Goal: Information Seeking & Learning: Learn about a topic

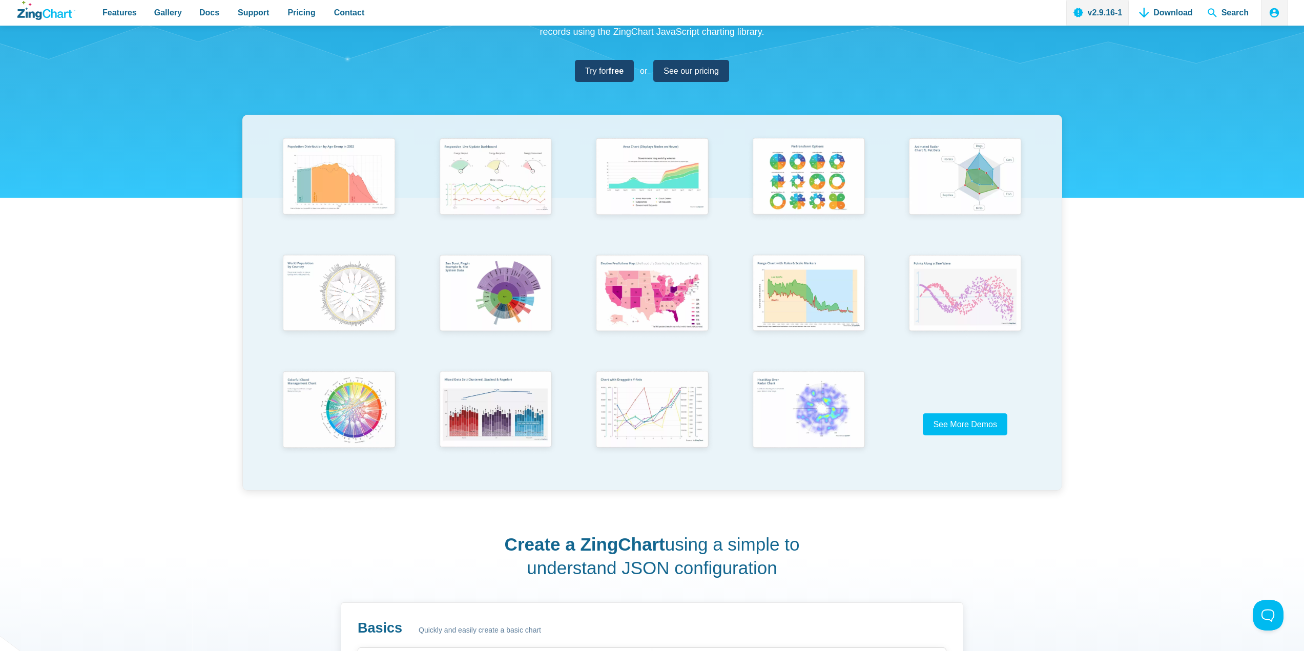
scroll to position [154, 0]
click at [659, 402] on img "App Content" at bounding box center [651, 409] width 129 height 92
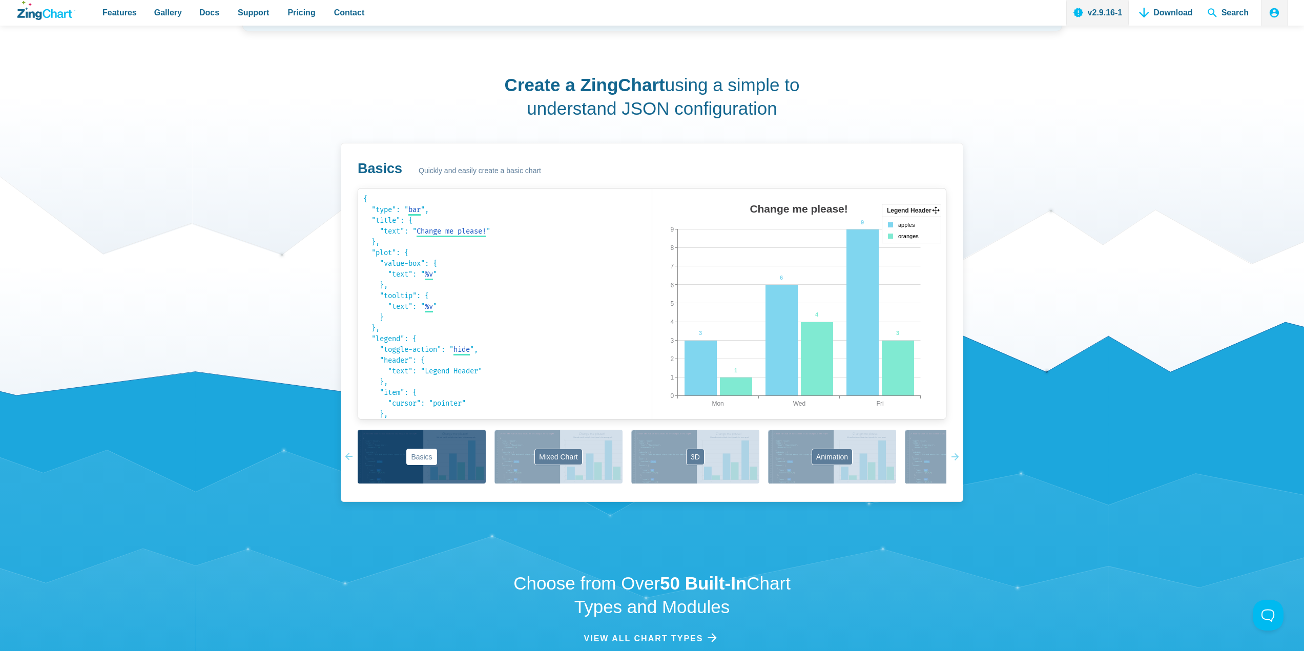
scroll to position [615, 0]
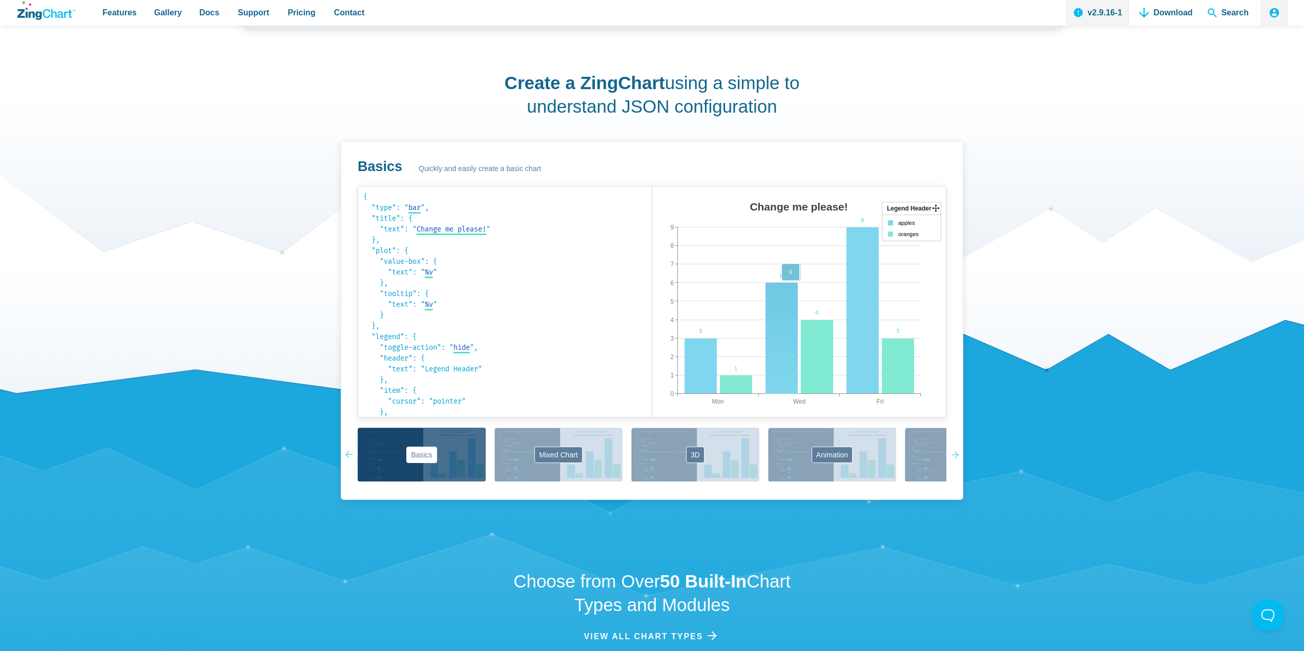
click at [652, 427] on area "App Content" at bounding box center [652, 427] width 0 height 0
drag, startPoint x: 791, startPoint y: 292, endPoint x: 796, endPoint y: 355, distance: 63.2
click at [652, 427] on area "App Content" at bounding box center [652, 427] width 0 height 0
click at [672, 457] on button "3D" at bounding box center [695, 455] width 128 height 54
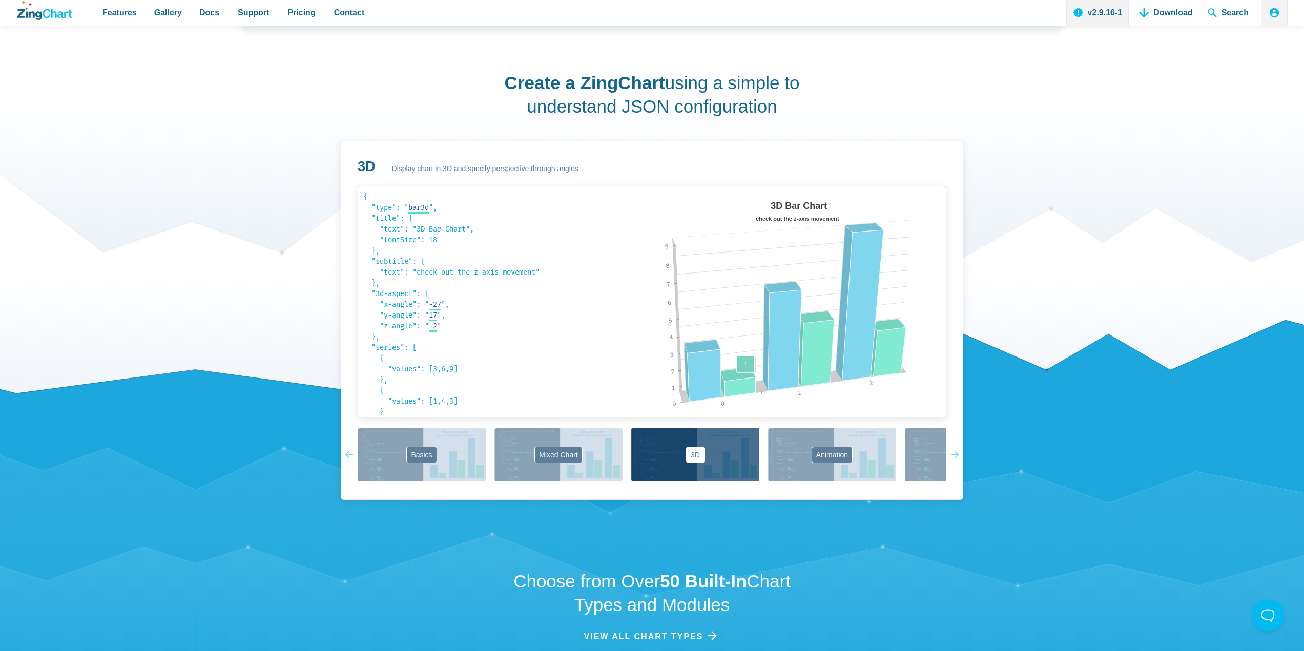
drag, startPoint x: 707, startPoint y: 359, endPoint x: 760, endPoint y: 370, distance: 53.5
click at [652, 427] on map "App Content" at bounding box center [652, 427] width 0 height 0
drag, startPoint x: 846, startPoint y: 348, endPoint x: 794, endPoint y: 345, distance: 51.9
click at [652, 427] on map "App Content" at bounding box center [652, 427] width 0 height 0
click at [811, 458] on button "Animation" at bounding box center [832, 455] width 128 height 54
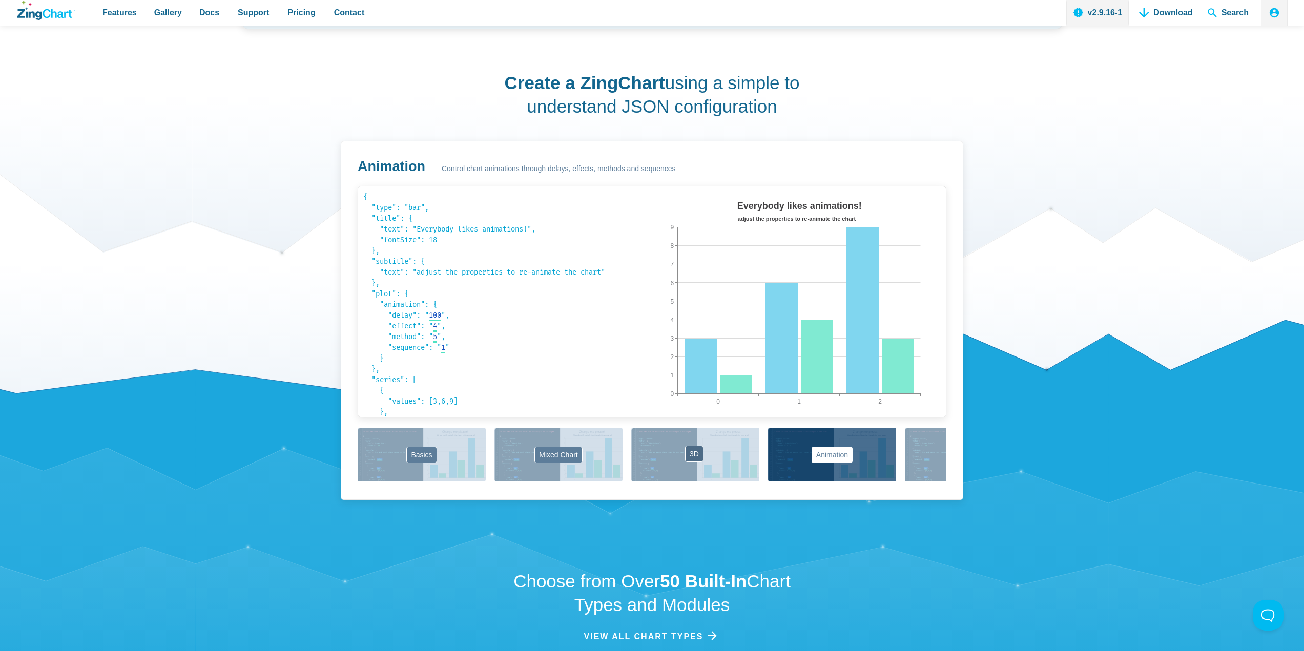
click at [736, 453] on button "3D" at bounding box center [695, 455] width 128 height 54
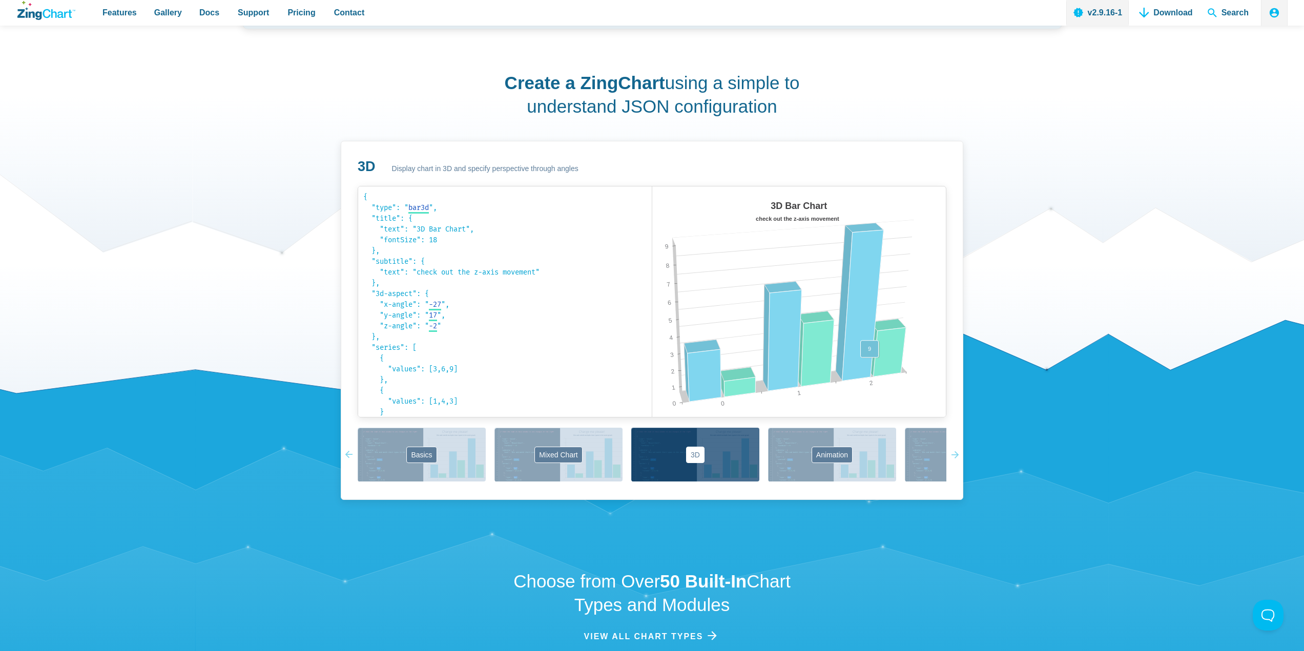
drag, startPoint x: 888, startPoint y: 350, endPoint x: 871, endPoint y: 401, distance: 53.5
click at [865, 375] on div "3D Bar Chart check out the z-axis movement 0 2 1 0 9 1 2 3 4 5 6 7 8 9" at bounding box center [799, 312] width 294 height 231
drag, startPoint x: 830, startPoint y: 327, endPoint x: 827, endPoint y: 375, distance: 48.3
click at [652, 427] on area "App Content" at bounding box center [652, 427] width 0 height 0
drag, startPoint x: 807, startPoint y: 333, endPoint x: 805, endPoint y: 316, distance: 17.1
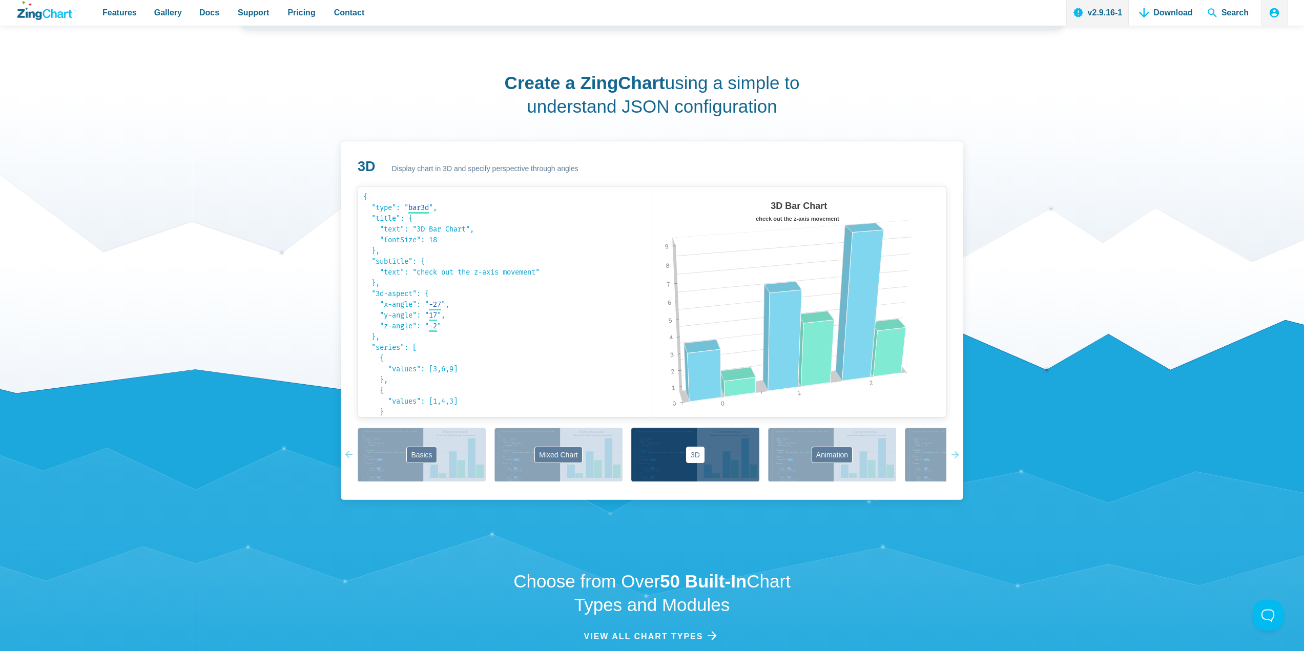
click at [652, 427] on area "App Content" at bounding box center [652, 427] width 0 height 0
click at [839, 460] on button "Animation" at bounding box center [832, 455] width 128 height 54
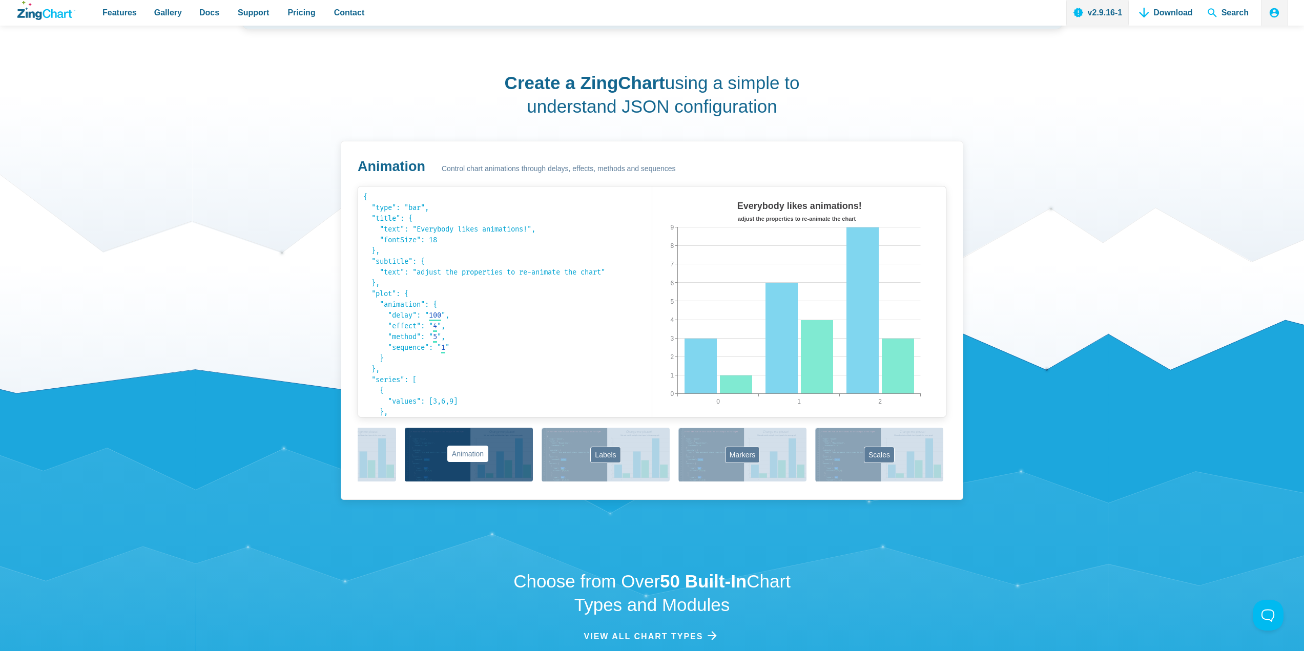
scroll to position [0, 413]
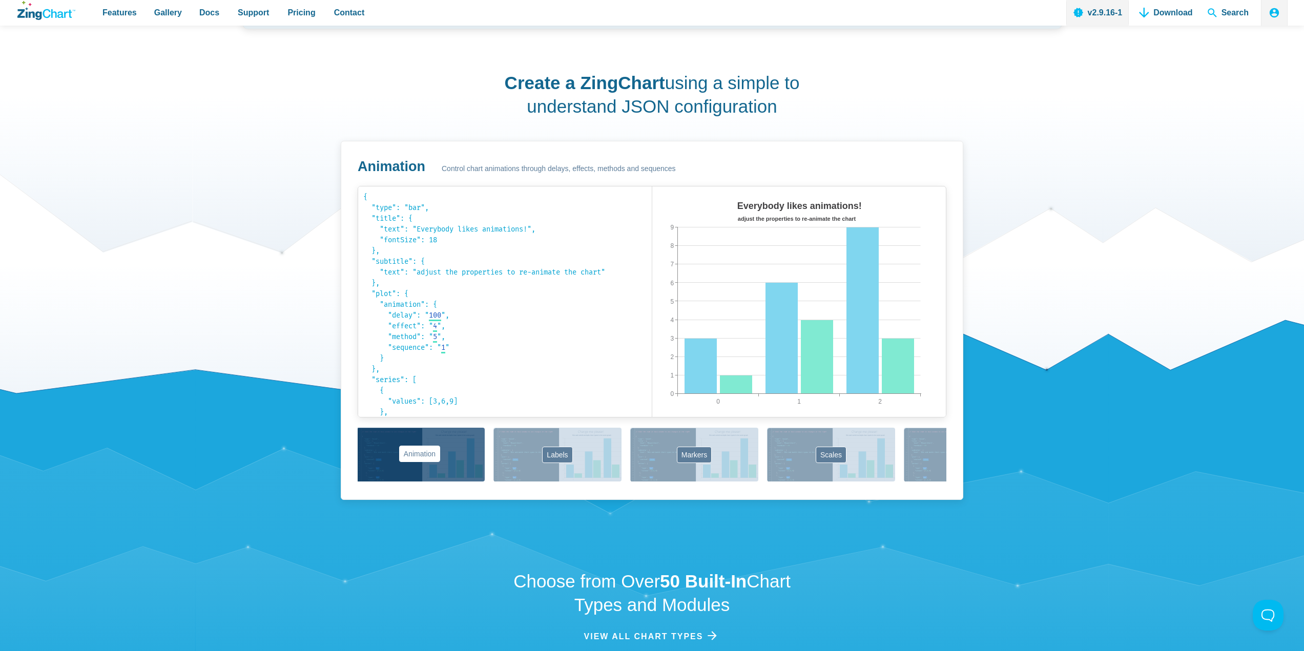
drag, startPoint x: 883, startPoint y: 449, endPoint x: 468, endPoint y: 474, distance: 415.3
click at [468, 474] on div "Basics Mixed Chart 3D Animation Labels Markers Scales Zooming" at bounding box center [652, 455] width 589 height 55
click at [550, 455] on button "Labels" at bounding box center [557, 455] width 128 height 54
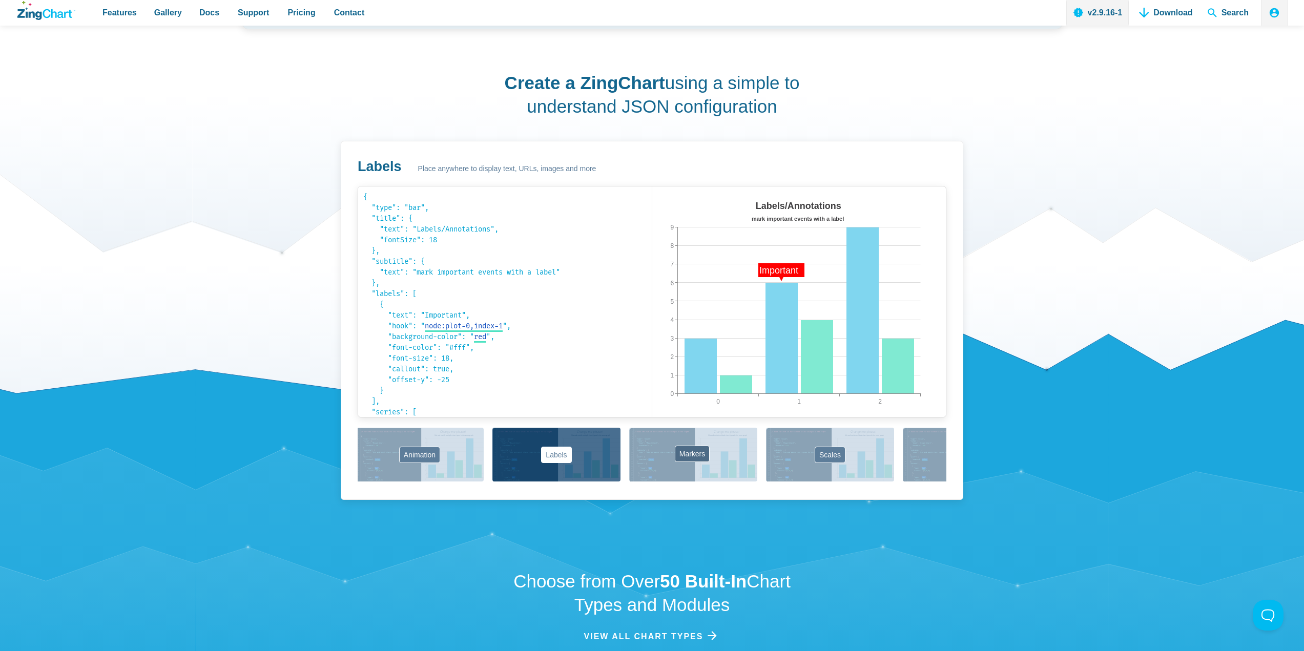
click at [656, 462] on button "Markers" at bounding box center [693, 455] width 128 height 54
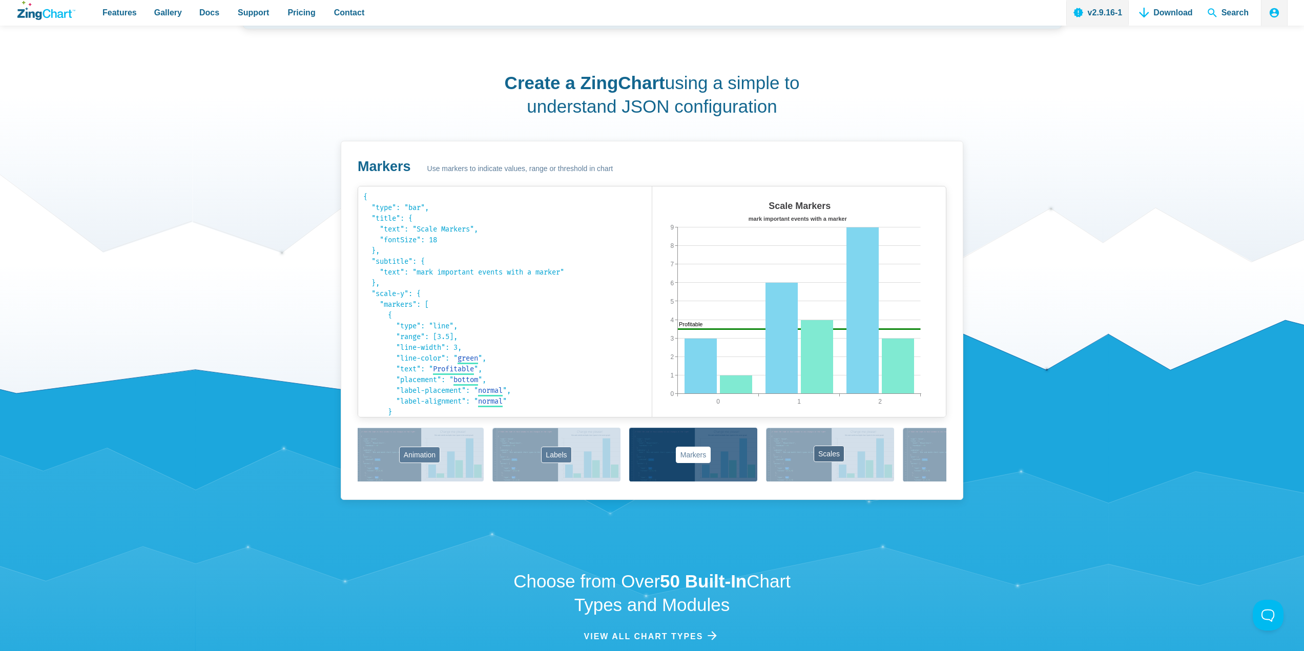
click at [783, 448] on button "Scales" at bounding box center [830, 455] width 128 height 54
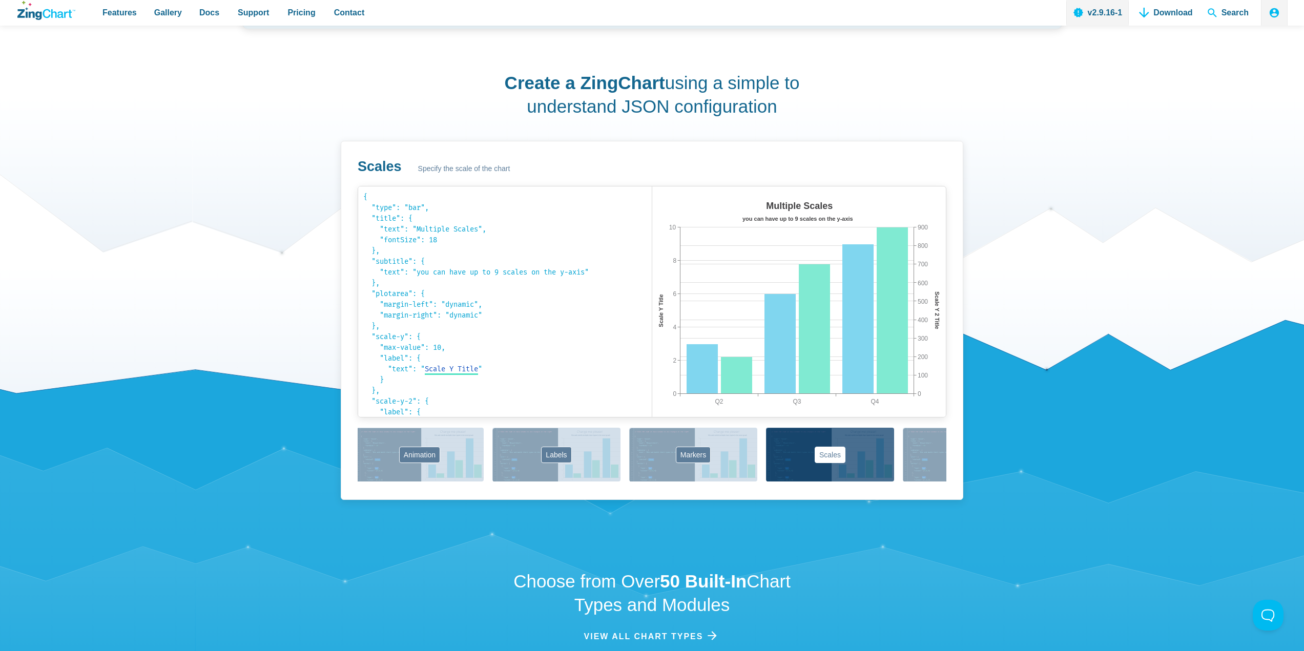
scroll to position [0, 497]
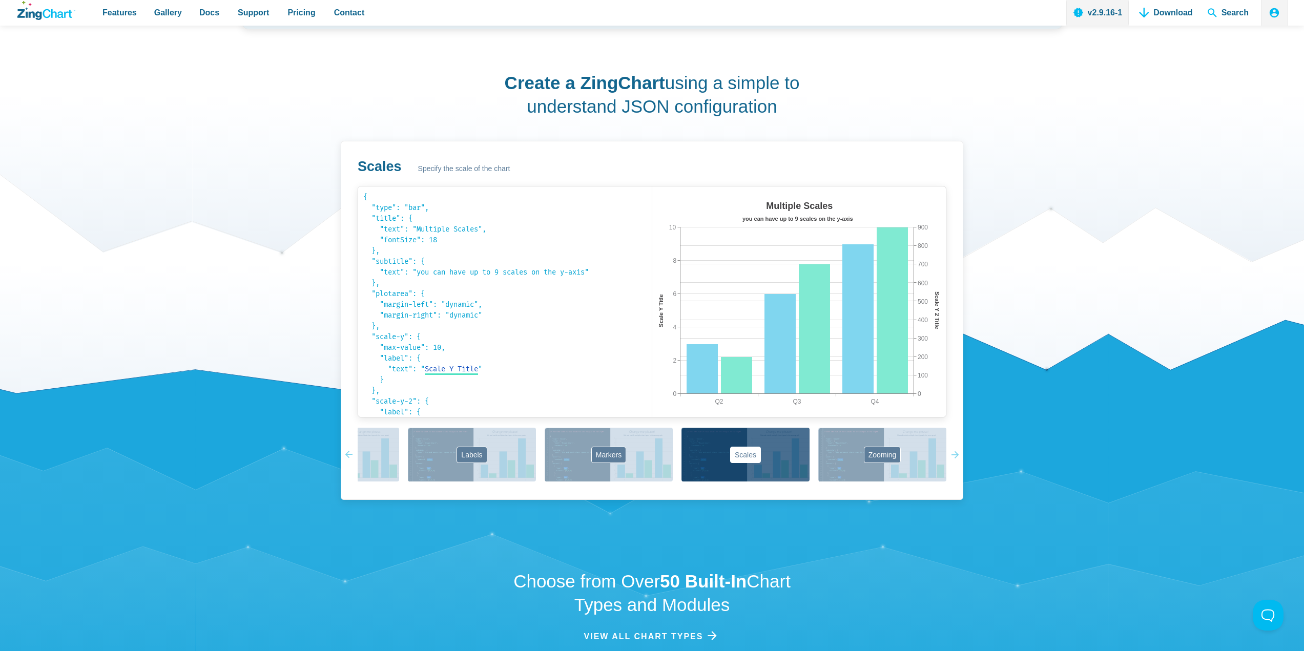
drag, startPoint x: 816, startPoint y: 447, endPoint x: 594, endPoint y: 487, distance: 225.9
click at [517, 499] on div "Scales Specify the scale of the chart { "type": "bar", "title": { "text": "Mult…" at bounding box center [652, 320] width 623 height 359
click at [884, 459] on div "Basics Mixed Chart 3D Animation Labels Markers Scales Zooming" at bounding box center [652, 455] width 589 height 55
click at [880, 457] on button "Zooming" at bounding box center [882, 455] width 128 height 54
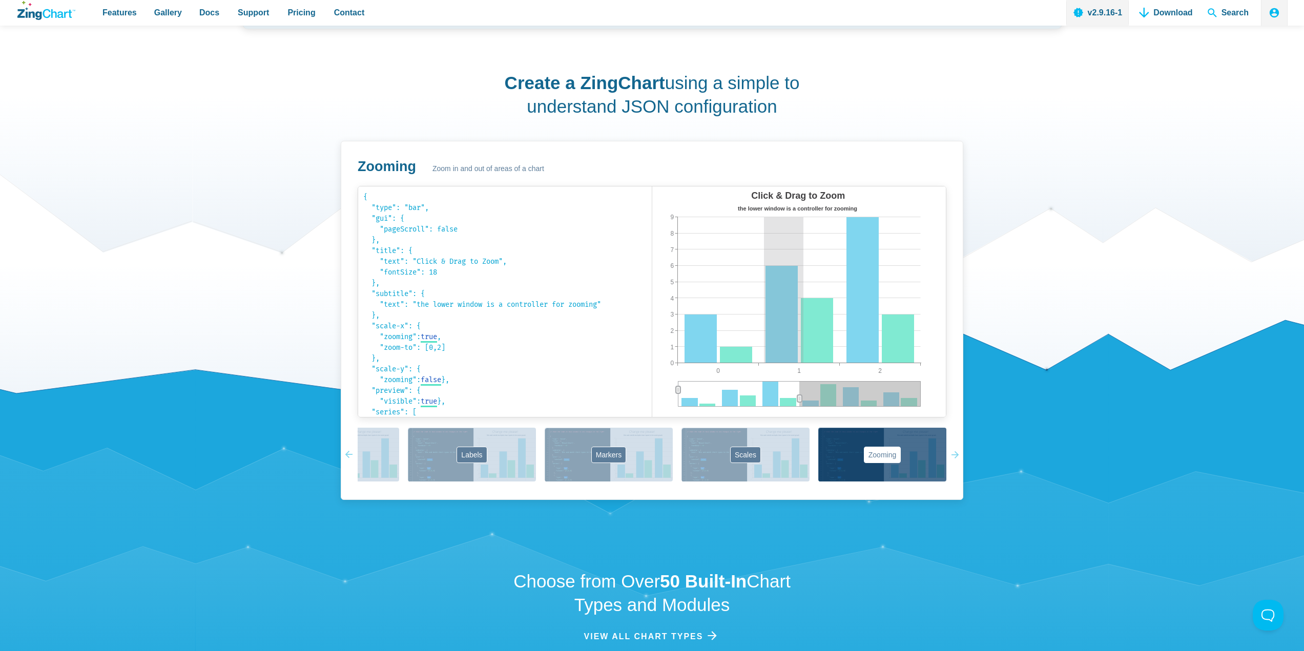
drag, startPoint x: 764, startPoint y: 287, endPoint x: 816, endPoint y: 317, distance: 60.4
click at [816, 317] on div "Click & Drag to Zoom the lower window is a controller for zooming 0 2 1 0 9 1 2…" at bounding box center [799, 302] width 294 height 231
drag, startPoint x: 719, startPoint y: 266, endPoint x: 844, endPoint y: 331, distance: 141.2
click at [844, 331] on img "App Content" at bounding box center [769, 302] width 235 height 231
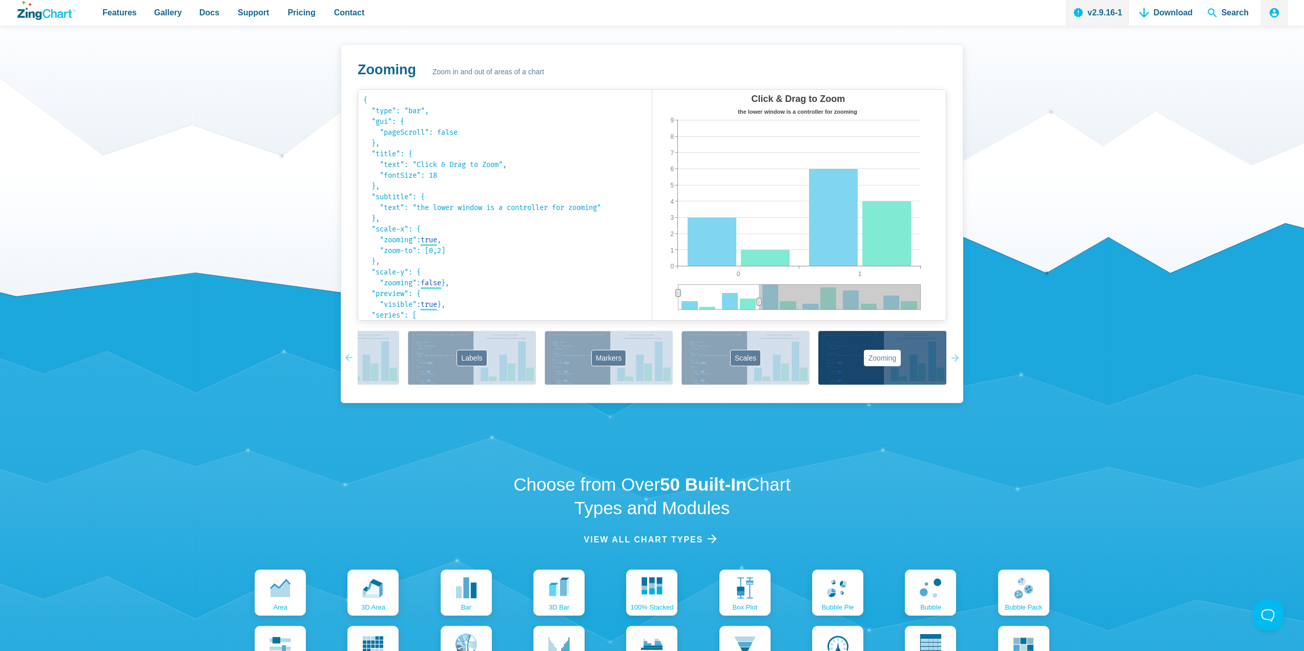
scroll to position [871, 0]
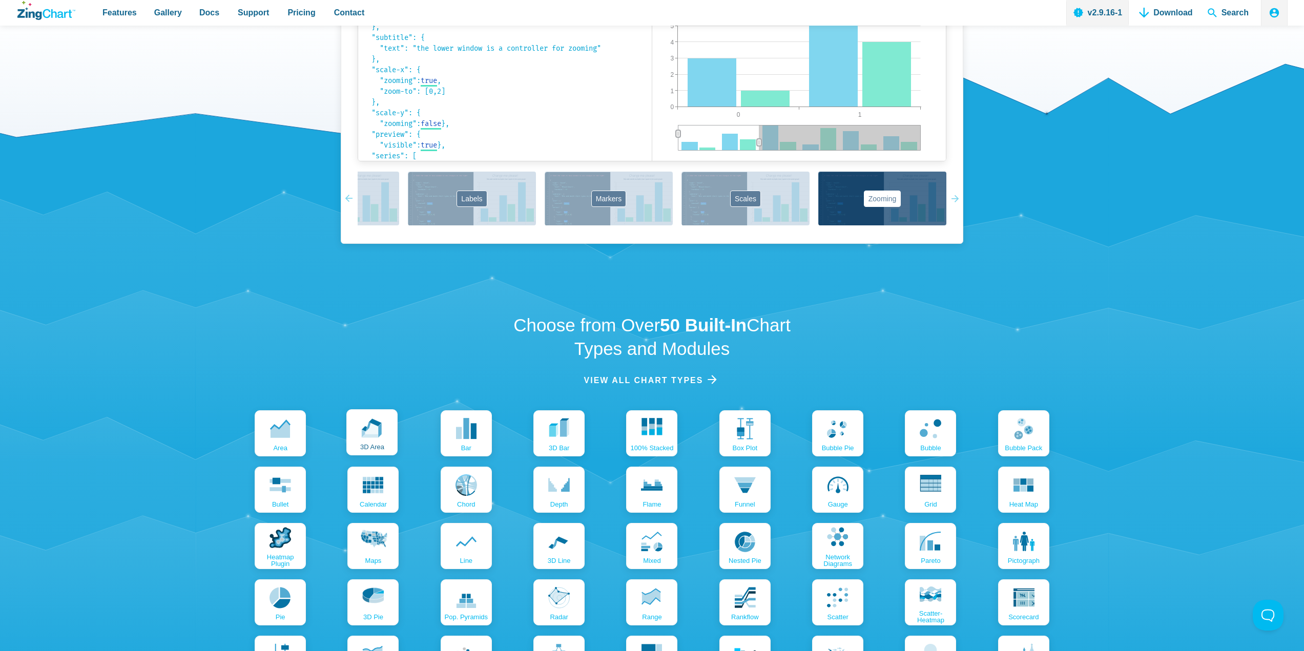
click at [372, 435] on use "App Content" at bounding box center [372, 428] width 20 height 19
